Goal: Task Accomplishment & Management: Manage account settings

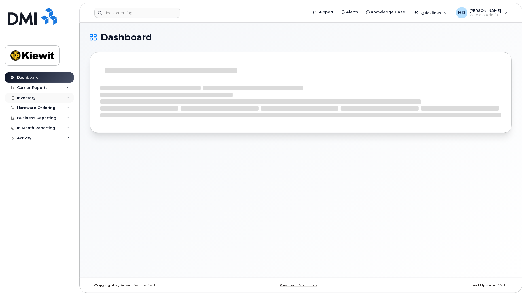
click at [67, 97] on icon at bounding box center [67, 98] width 3 height 3
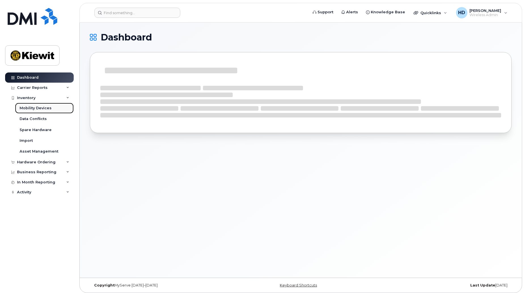
click at [41, 106] on div "Mobility Devices" at bounding box center [36, 108] width 32 height 5
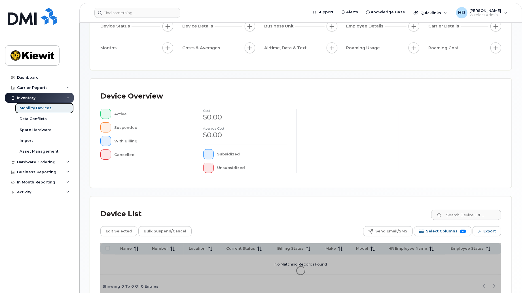
scroll to position [96, 0]
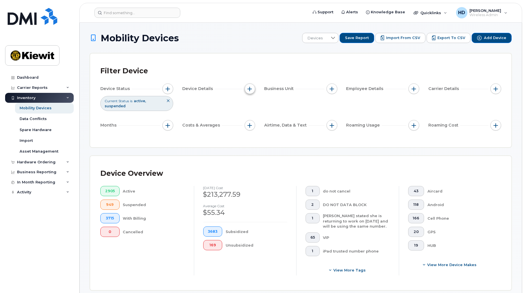
click at [251, 88] on span "button" at bounding box center [250, 89] width 5 height 5
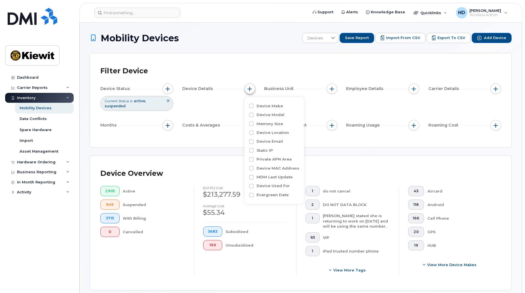
click at [251, 88] on span "button" at bounding box center [250, 89] width 5 height 5
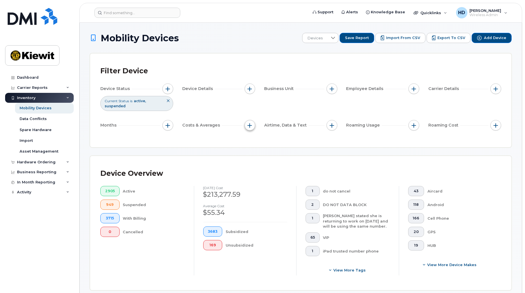
click at [246, 124] on button "button" at bounding box center [249, 125] width 11 height 11
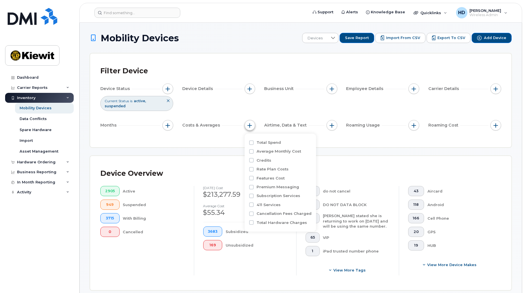
click at [246, 124] on button "button" at bounding box center [249, 125] width 11 height 11
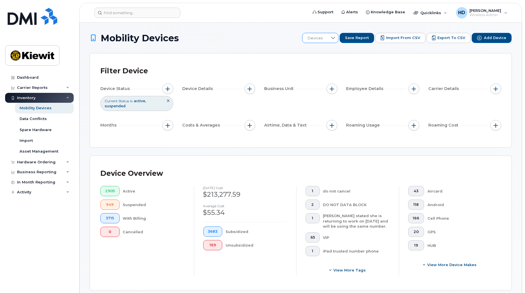
click at [335, 40] on icon at bounding box center [333, 38] width 5 height 5
click at [273, 39] on h1 "Mobility Devices" at bounding box center [194, 38] width 209 height 10
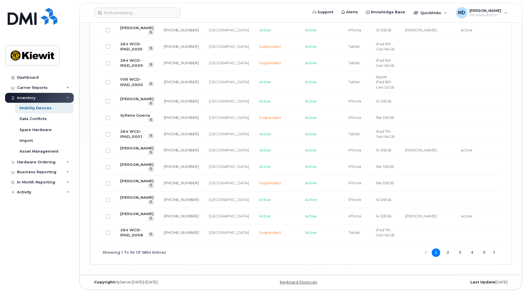
scroll to position [1096, 0]
click at [43, 128] on div "Spare Hardware" at bounding box center [36, 129] width 32 height 5
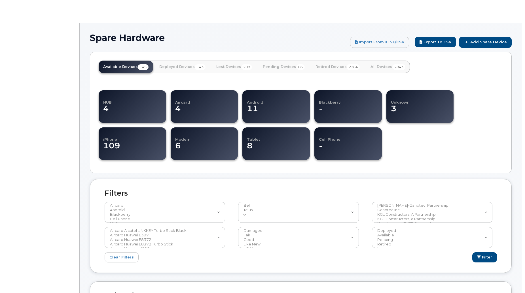
select select
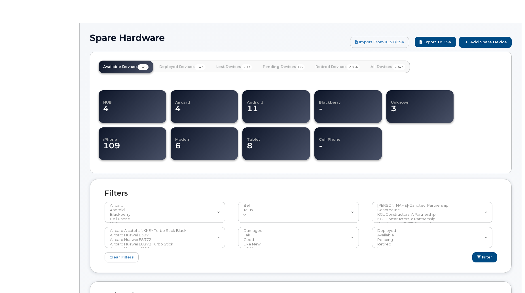
select select
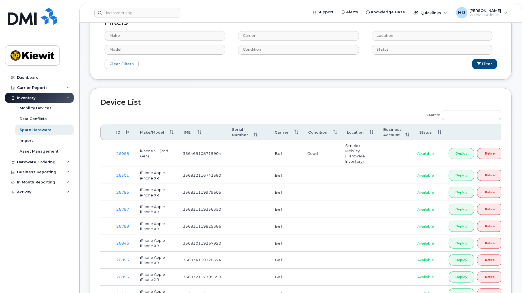
scroll to position [189, 0]
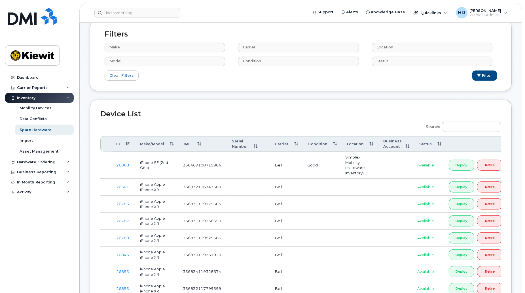
scroll to position [138, 0]
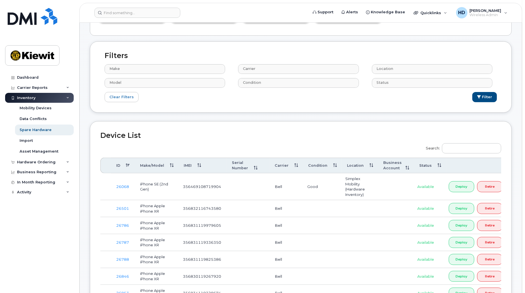
click at [171, 163] on th "Make/Model" at bounding box center [157, 166] width 44 height 16
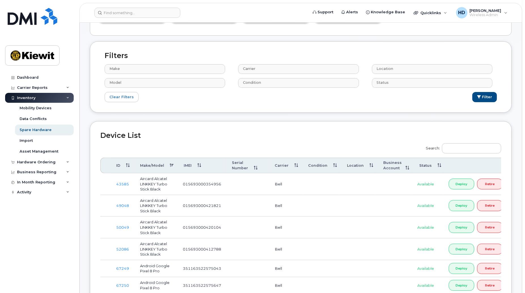
click at [169, 165] on th "Make/Model" at bounding box center [157, 166] width 44 height 16
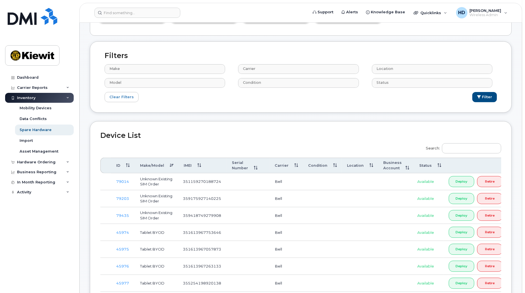
click at [169, 165] on th "Make/Model" at bounding box center [157, 166] width 44 height 16
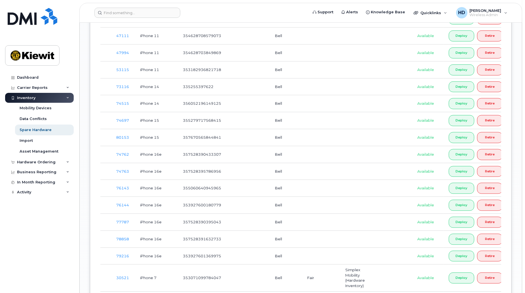
scroll to position [1170, 0]
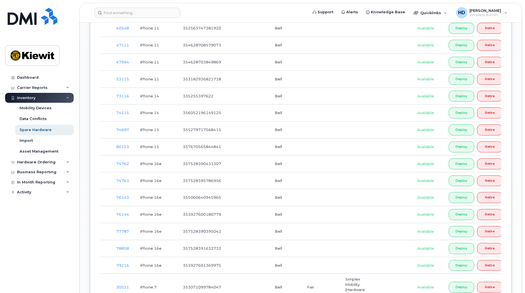
drag, startPoint x: 524, startPoint y: 185, endPoint x: 526, endPoint y: 128, distance: 57.2
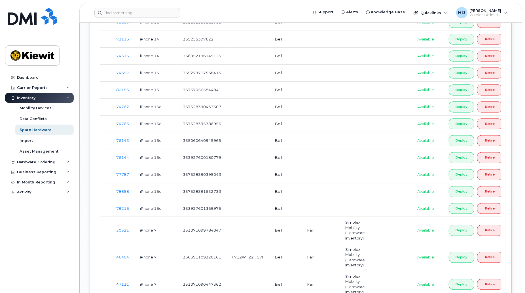
scroll to position [1228, 0]
click at [125, 193] on link "78858" at bounding box center [122, 191] width 13 height 5
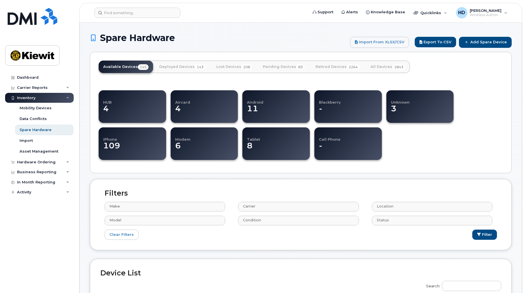
select select
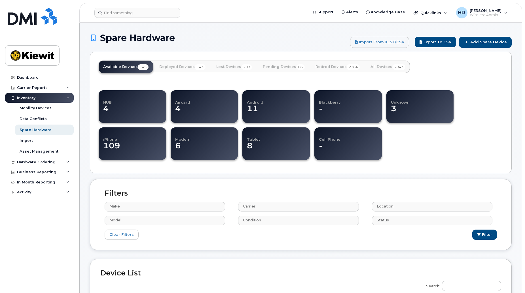
select select
drag, startPoint x: 37, startPoint y: 226, endPoint x: 179, endPoint y: 199, distance: 144.8
click at [37, 226] on div "Dashboard Carrier Reports Monthly Billing Data Daily Data Pooling Data Behavior…" at bounding box center [40, 179] width 70 height 212
drag, startPoint x: 524, startPoint y: 30, endPoint x: 524, endPoint y: 38, distance: 8.2
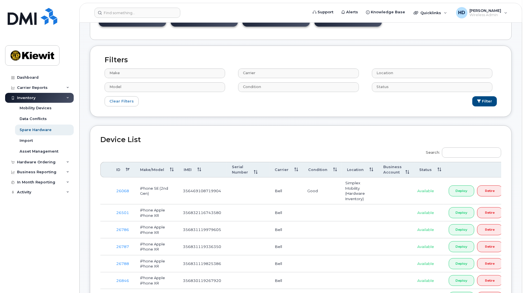
scroll to position [238, 0]
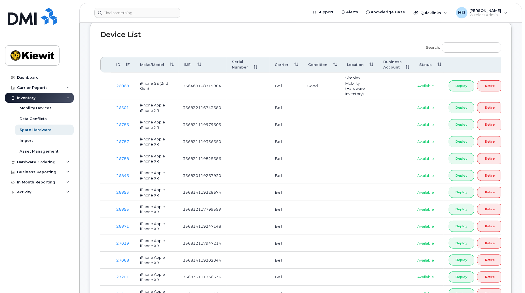
click at [171, 63] on th "Make/Model" at bounding box center [157, 65] width 44 height 16
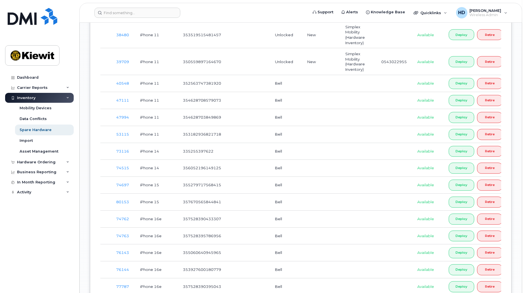
scroll to position [1299, 0]
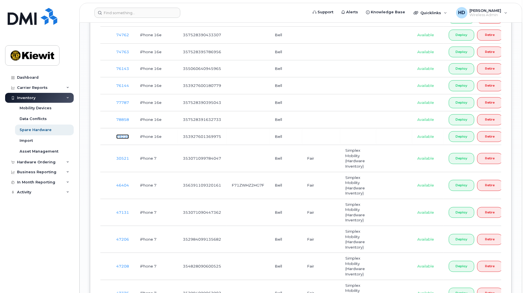
click at [128, 139] on link "79216" at bounding box center [122, 136] width 13 height 5
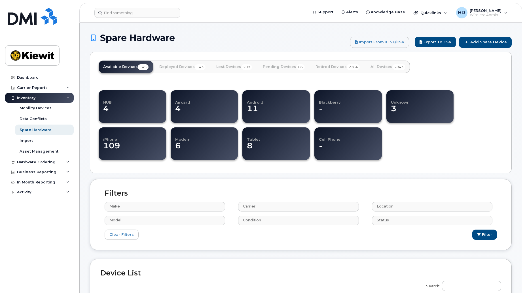
select select
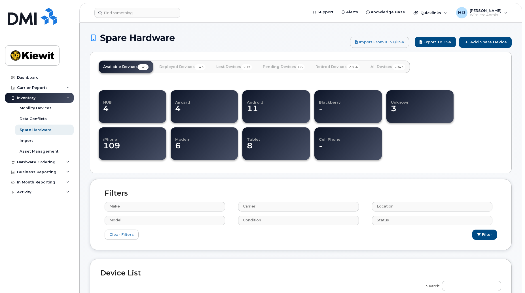
select select
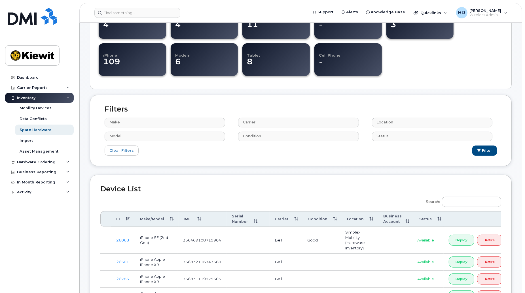
scroll to position [117, 0]
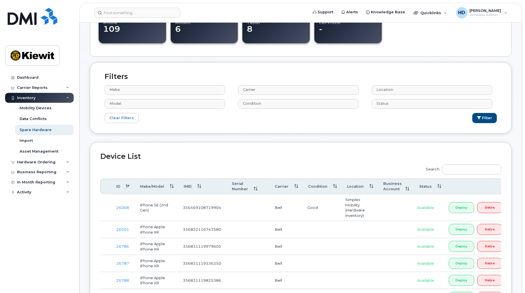
click at [168, 185] on th "Make/Model" at bounding box center [157, 187] width 44 height 16
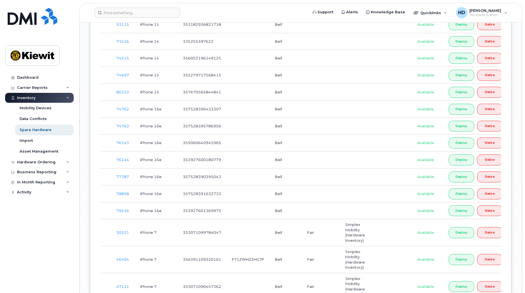
scroll to position [1218, 0]
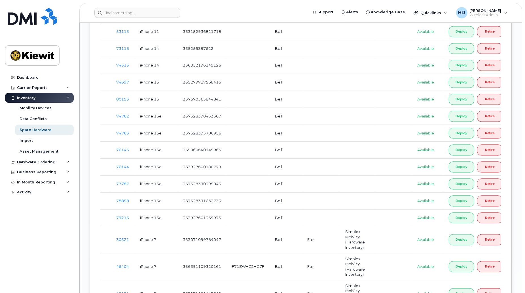
click at [39, 242] on div "Dashboard Carrier Reports Monthly Billing Data Daily Data Pooling Data Behavior…" at bounding box center [40, 179] width 70 height 212
click at [44, 265] on div "Dashboard Carrier Reports Monthly Billing Data Daily Data Pooling Data Behavior…" at bounding box center [40, 179] width 70 height 212
click at [29, 97] on div "Inventory" at bounding box center [26, 98] width 18 height 5
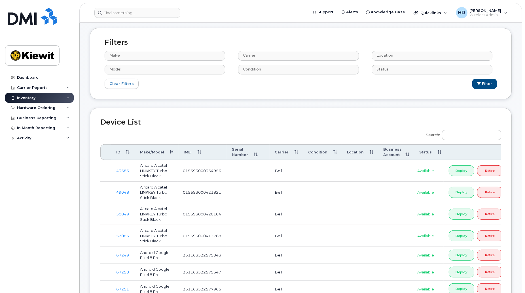
scroll to position [105, 0]
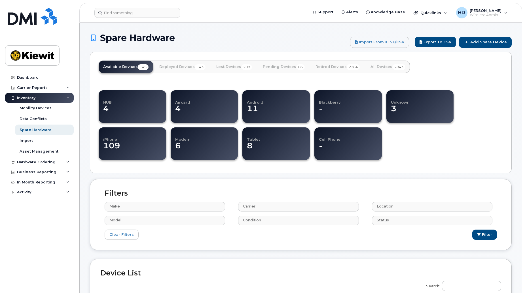
select select
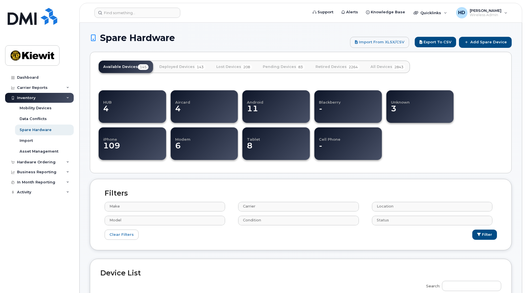
select select
click at [38, 110] on div "Mobility Devices" at bounding box center [36, 108] width 32 height 5
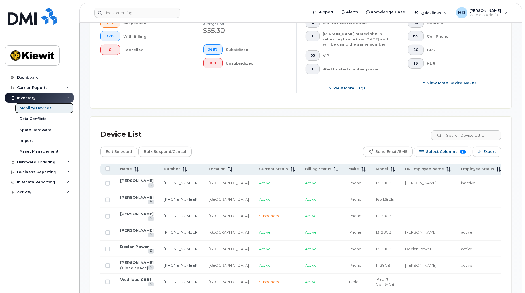
scroll to position [185, 0]
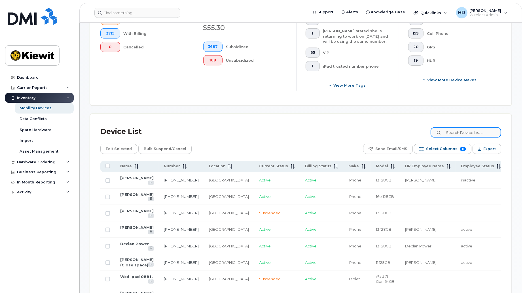
click at [472, 133] on input at bounding box center [465, 132] width 71 height 10
paste input "365-292-5160"
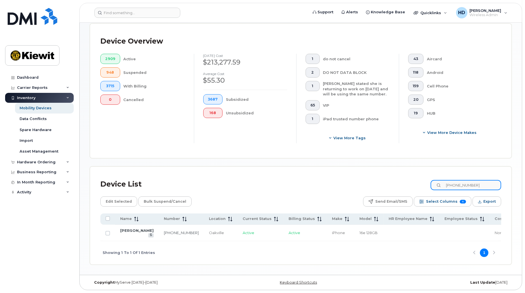
scroll to position [138, 0]
click at [164, 231] on link "365-292-5160" at bounding box center [181, 233] width 35 height 5
drag, startPoint x: 494, startPoint y: 180, endPoint x: 409, endPoint y: 182, distance: 85.6
click at [409, 182] on div "Device List 365-292-5160" at bounding box center [300, 184] width 400 height 15
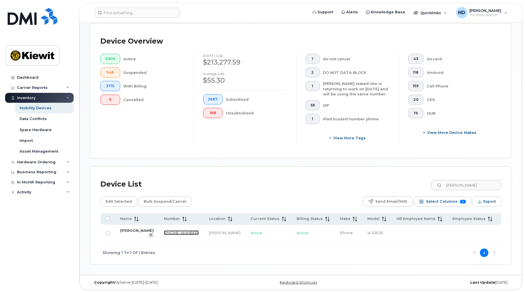
click at [164, 231] on link "905-299-2892" at bounding box center [181, 233] width 35 height 5
drag, startPoint x: 479, startPoint y: 180, endPoint x: 392, endPoint y: 172, distance: 87.0
click at [392, 177] on div "Device List francis lef" at bounding box center [300, 184] width 400 height 15
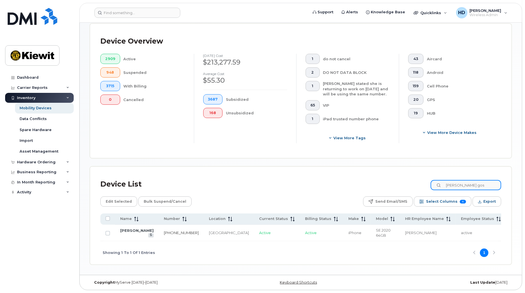
type input "benoit gos"
click at [164, 231] on link "514-704-8497" at bounding box center [181, 233] width 35 height 5
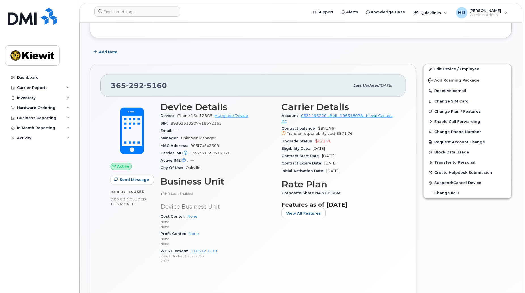
scroll to position [100, 0]
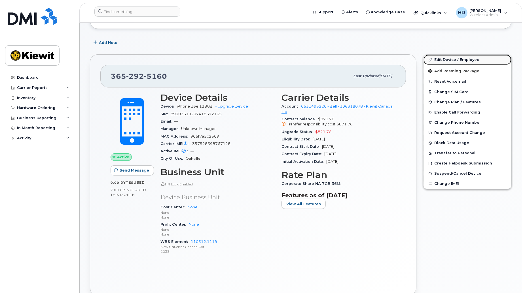
click at [455, 58] on link "Edit Device / Employee" at bounding box center [467, 60] width 88 height 10
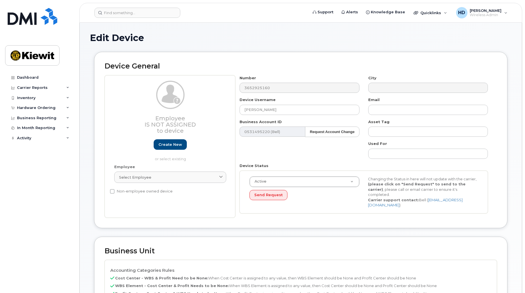
select select "14059"
click at [171, 175] on div "Select employee" at bounding box center [170, 177] width 102 height 5
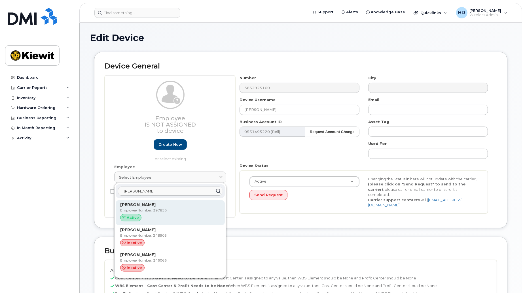
type input "john coa"
click at [164, 212] on p "Employee Number: 397856" at bounding box center [170, 210] width 100 height 5
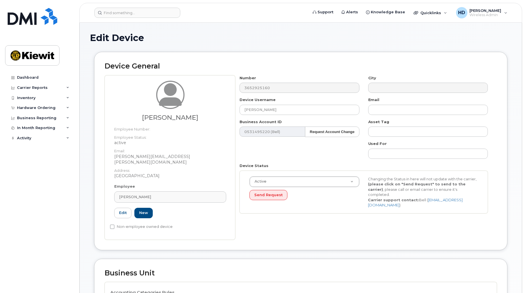
type input "397856"
type input "John Coady"
type input "john.coady1@kiewit.com"
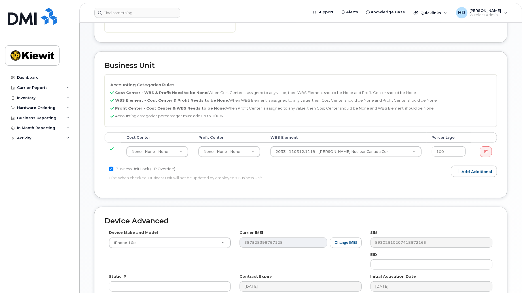
scroll to position [208, 0]
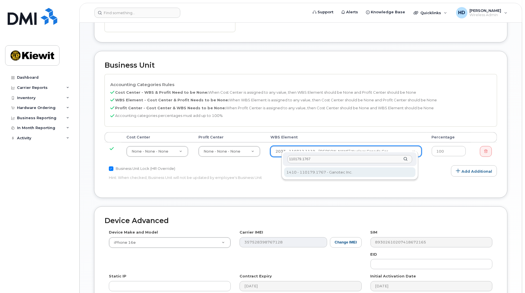
type input "110179.1767"
type input "33454910"
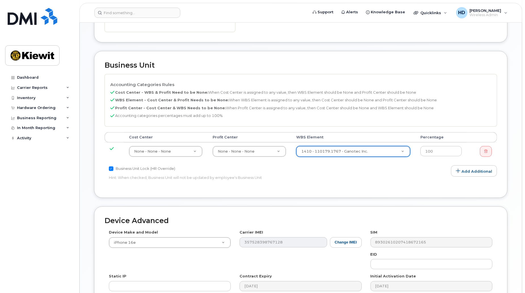
click at [383, 172] on div "Accounting Categories Rules Cost Center - WBS & Profit Need to be None: When Co…" at bounding box center [301, 130] width 392 height 113
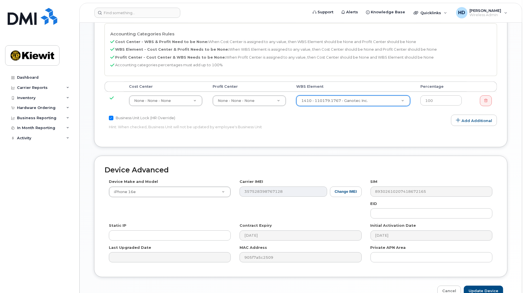
scroll to position [285, 0]
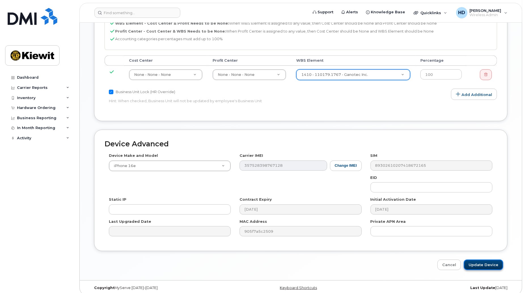
click at [493, 260] on input "Update Device" at bounding box center [482, 265] width 39 height 10
type input "Saving..."
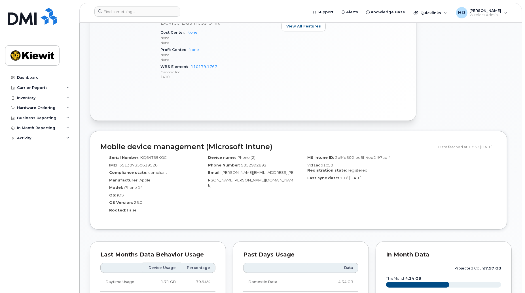
scroll to position [224, 0]
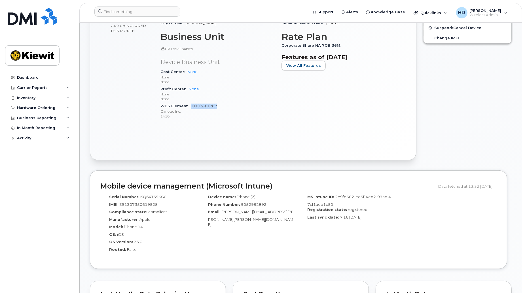
drag, startPoint x: 239, startPoint y: 100, endPoint x: 191, endPoint y: 101, distance: 48.4
click at [191, 103] on div "WBS Element 110179.1767 Ganotec Inc. 1410" at bounding box center [217, 111] width 114 height 17
copy link "110179.1767"
